Goal: Download file/media

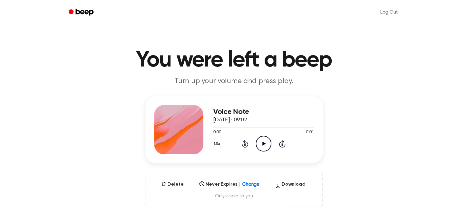
scroll to position [31, 0]
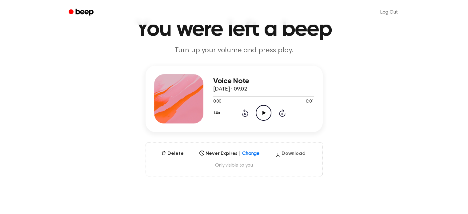
click at [295, 156] on button "Download" at bounding box center [290, 155] width 35 height 10
click at [169, 150] on button "Delete" at bounding box center [172, 153] width 27 height 7
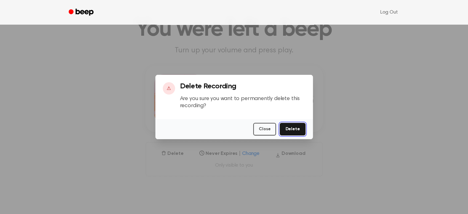
click at [293, 130] on button "Delete" at bounding box center [293, 129] width 26 height 13
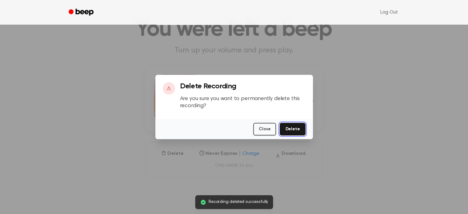
click at [292, 128] on button "Delete" at bounding box center [293, 129] width 26 height 13
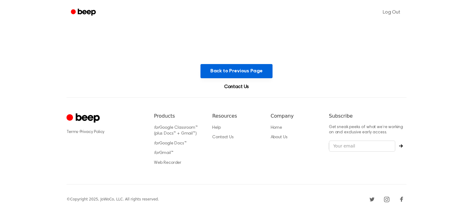
click at [241, 73] on button "Back to Previous Page" at bounding box center [236, 71] width 72 height 14
